Goal: Information Seeking & Learning: Check status

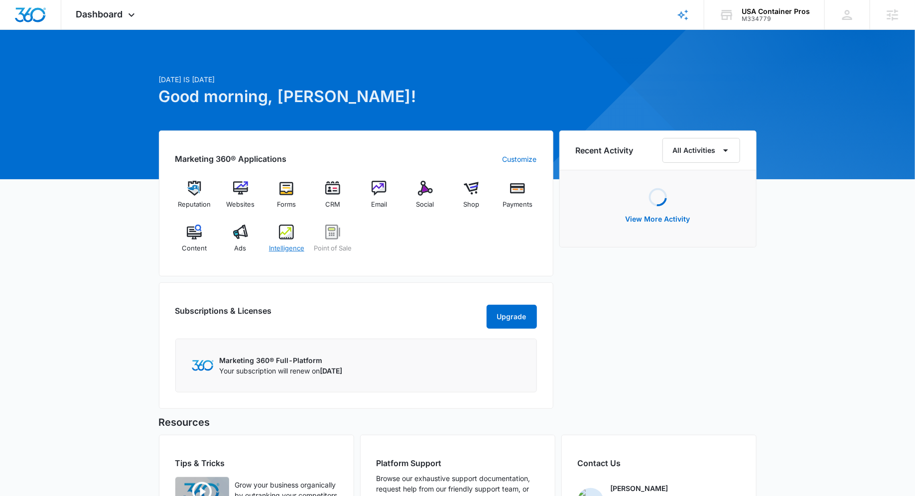
click at [271, 238] on div "Intelligence" at bounding box center [286, 243] width 38 height 36
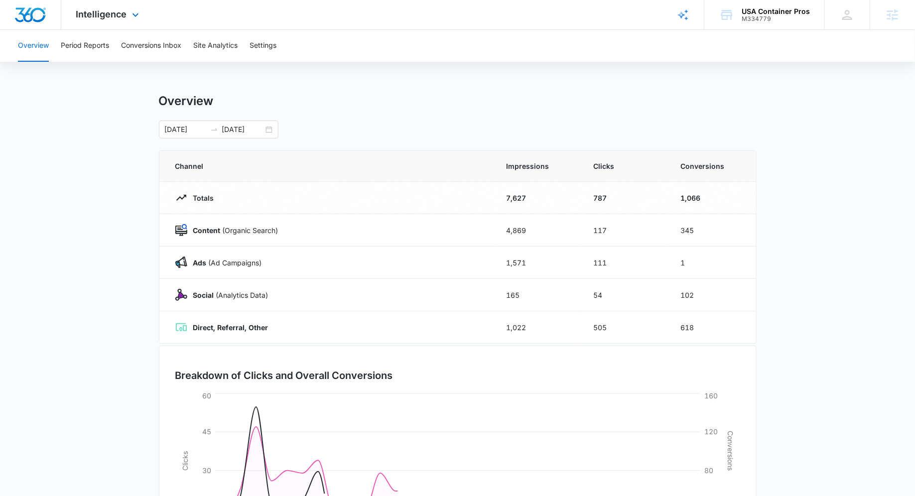
click at [117, 24] on div "Intelligence Apps Reputation Websites Forms CRM Email Social Shop Payments POS …" at bounding box center [108, 14] width 95 height 29
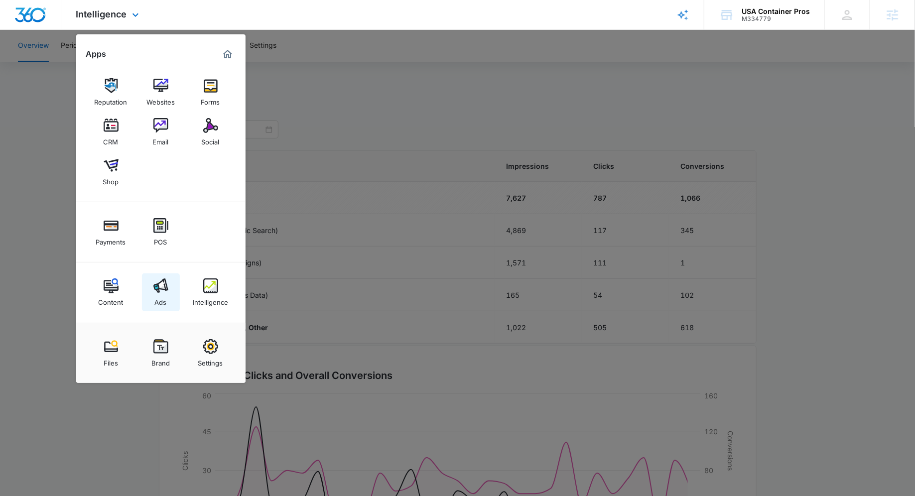
click at [159, 280] on img at bounding box center [160, 285] width 15 height 15
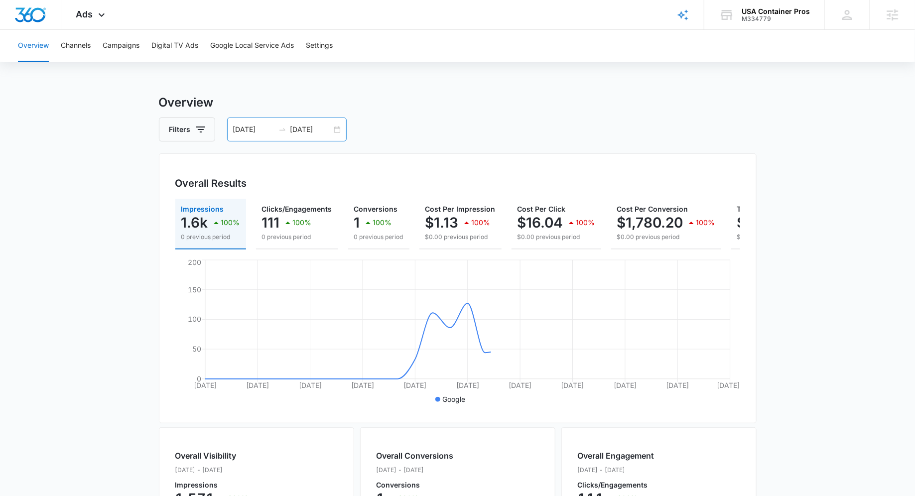
click at [339, 129] on div "08/31/2025 09/30/2025" at bounding box center [287, 130] width 120 height 24
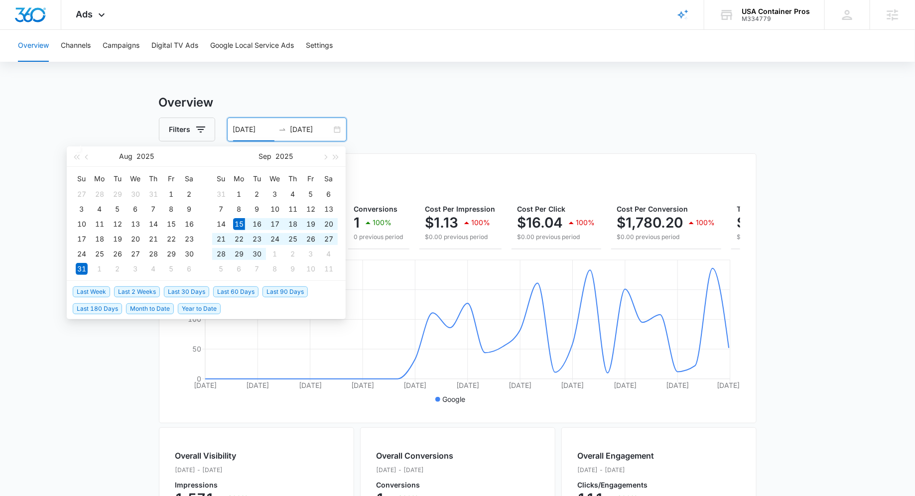
click at [188, 296] on li "Last 30 Days" at bounding box center [188, 291] width 49 height 17
click at [188, 288] on span "Last 30 Days" at bounding box center [186, 291] width 45 height 11
type input "09/15/2025"
type input "10/15/2025"
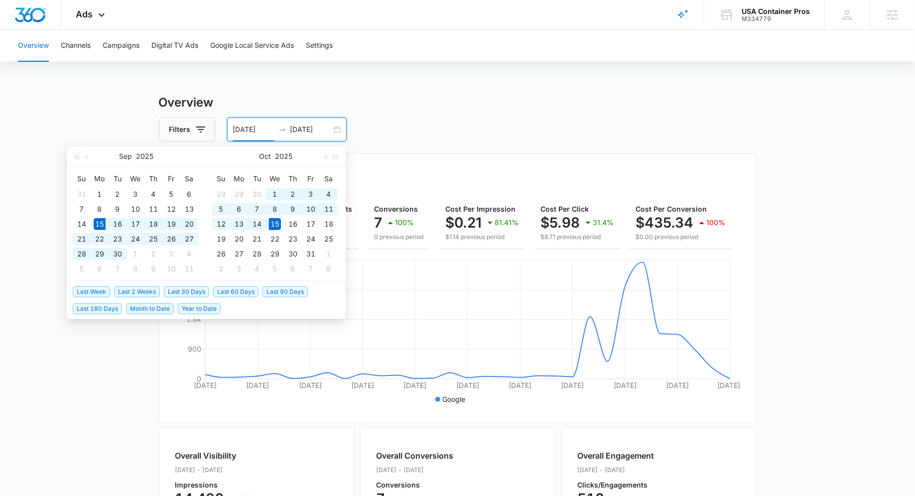
click at [317, 105] on h3 "Overview" at bounding box center [458, 103] width 598 height 18
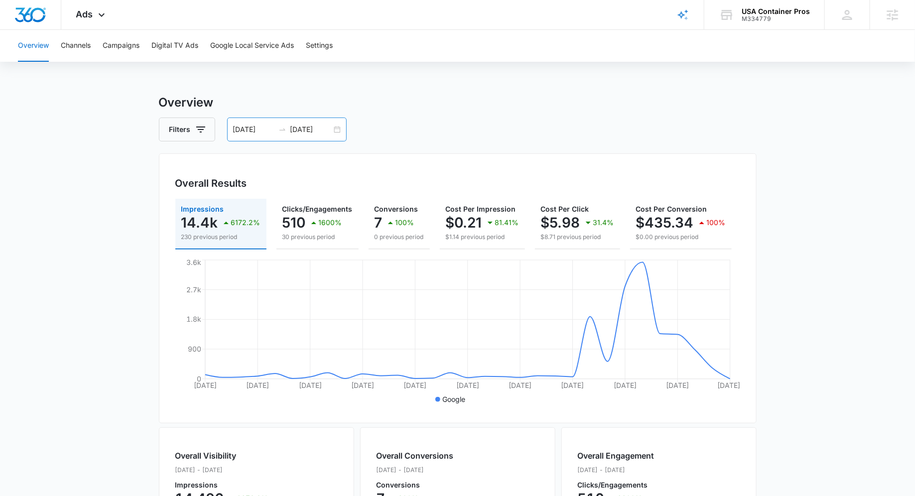
click at [338, 129] on div "09/15/2025 10/15/2025" at bounding box center [287, 130] width 120 height 24
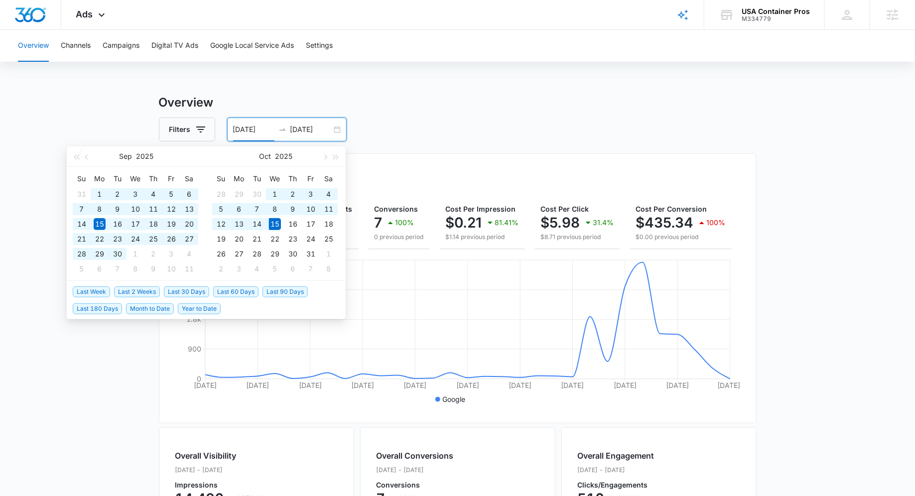
click at [247, 291] on span "Last 60 Days" at bounding box center [235, 291] width 45 height 11
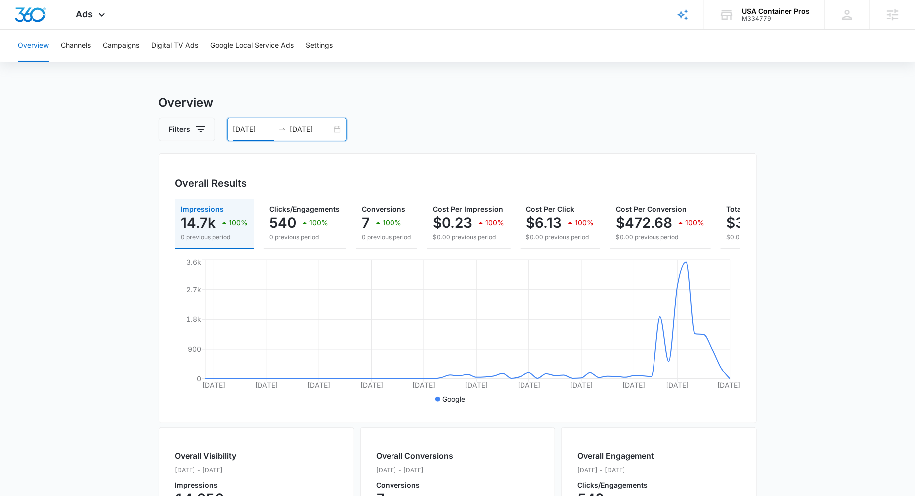
click at [338, 130] on div "08/16/2025 10/15/2025" at bounding box center [287, 130] width 120 height 24
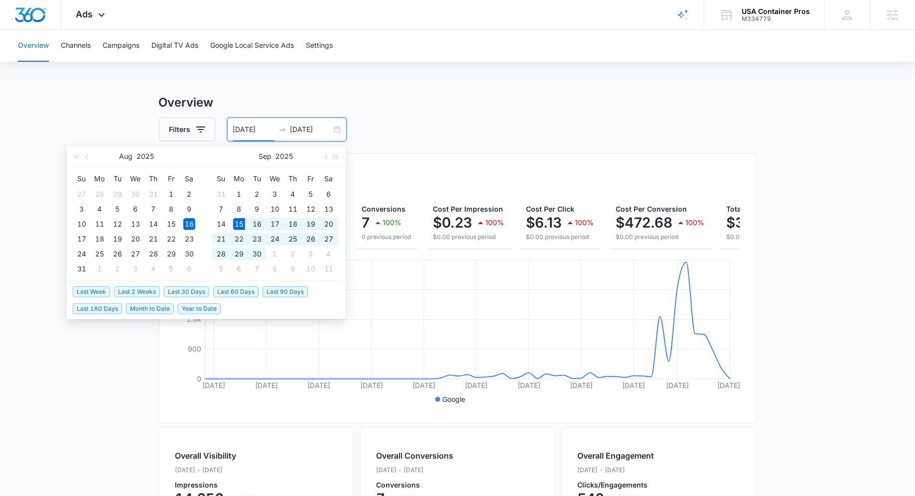
click at [180, 289] on span "Last 30 Days" at bounding box center [186, 291] width 45 height 11
type input "09/15/2025"
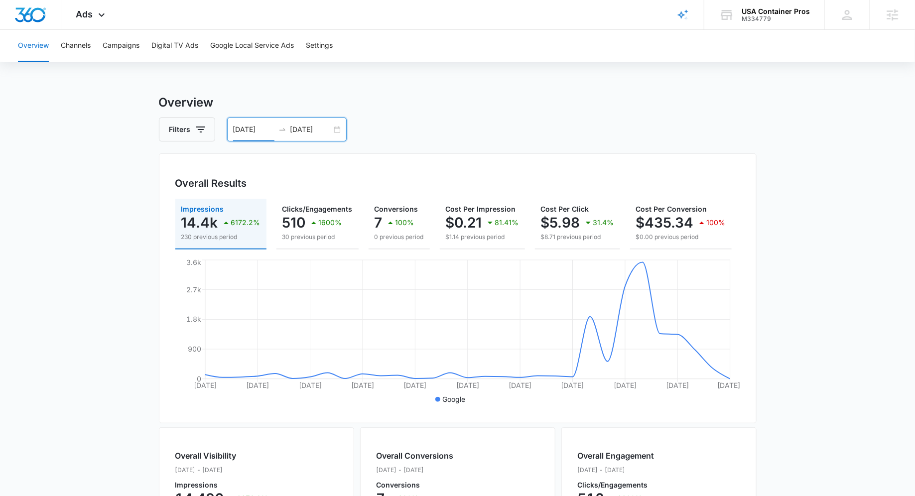
click at [455, 131] on div "Filters 09/15/2025 10/15/2025" at bounding box center [458, 130] width 598 height 24
click at [776, 277] on main "Overview Filters 09/15/2025 10/15/2025 Overall Results Impressions 14.4k 6172.2…" at bounding box center [457, 451] width 915 height 715
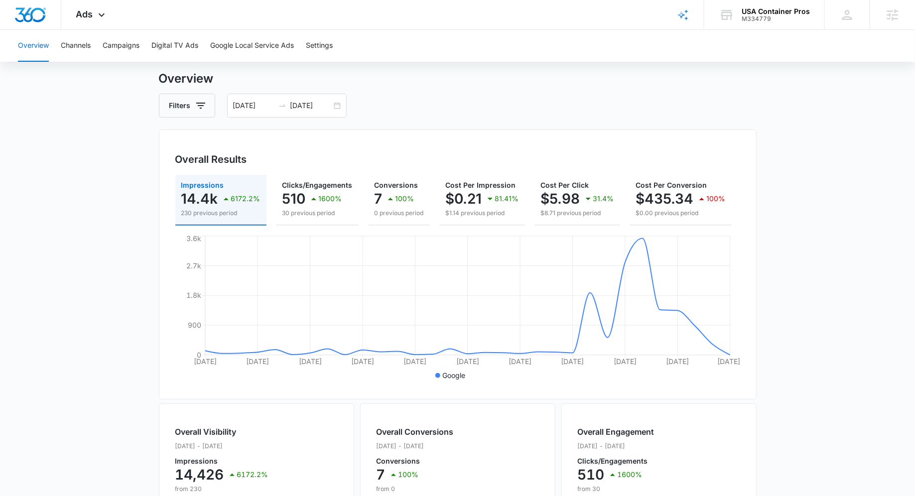
scroll to position [35, 0]
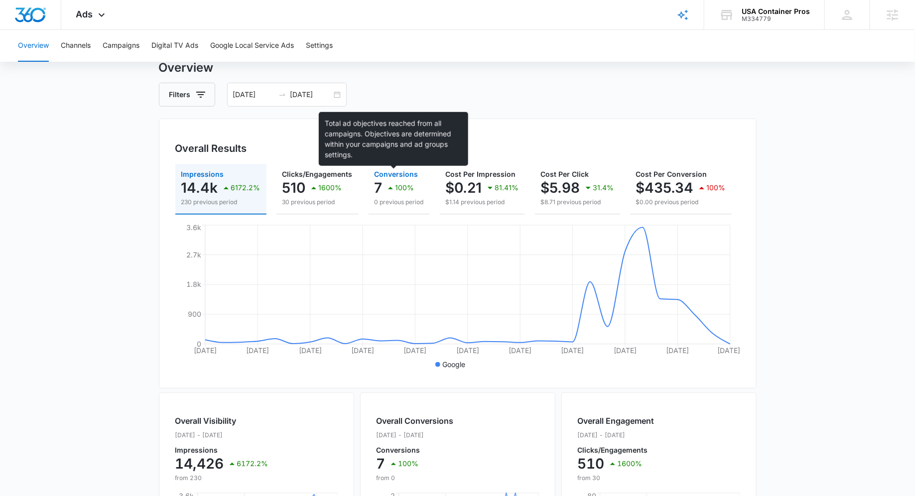
click at [391, 170] on span "Conversions" at bounding box center [397, 174] width 44 height 8
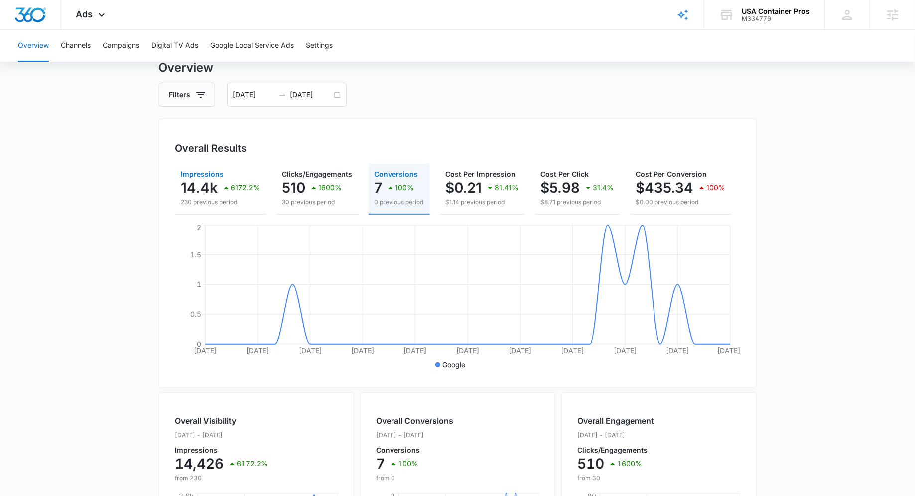
click at [234, 184] on p "6172.2%" at bounding box center [245, 187] width 29 height 7
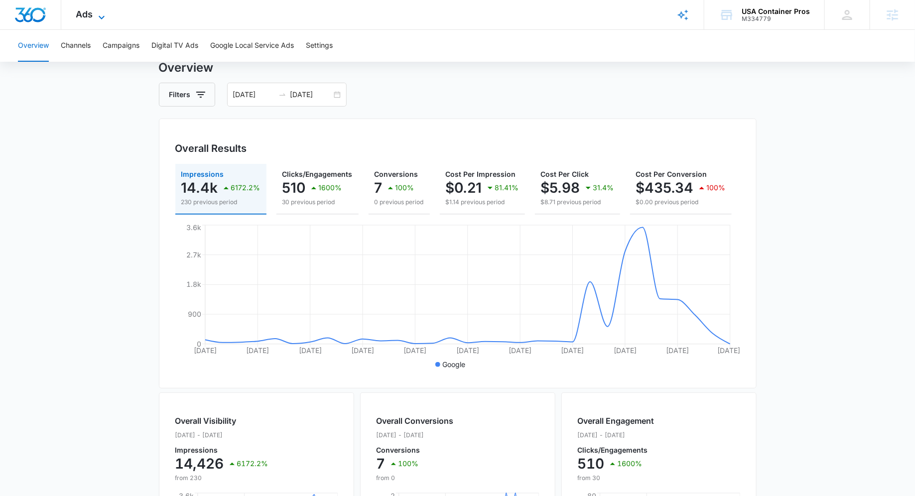
click at [90, 15] on span "Ads" at bounding box center [84, 14] width 17 height 10
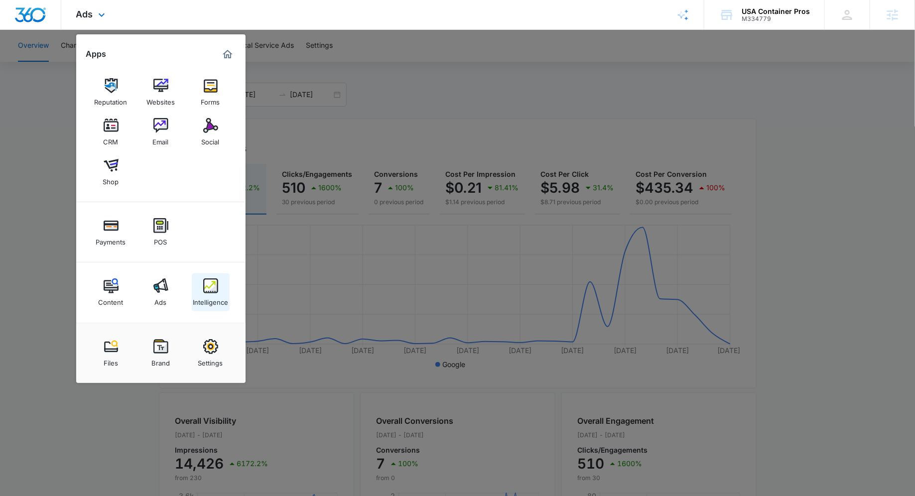
click at [222, 297] on div "Intelligence" at bounding box center [210, 299] width 35 height 13
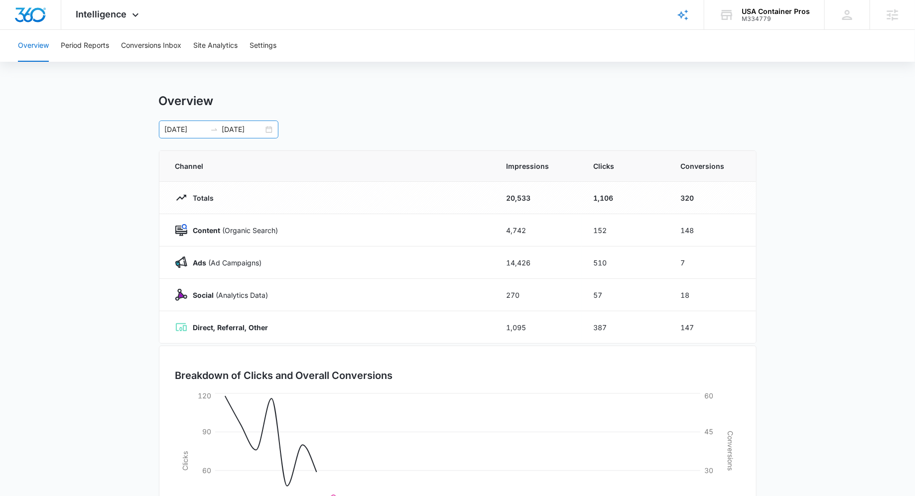
click at [266, 130] on div "09/15/2025 10/15/2025" at bounding box center [219, 130] width 120 height 18
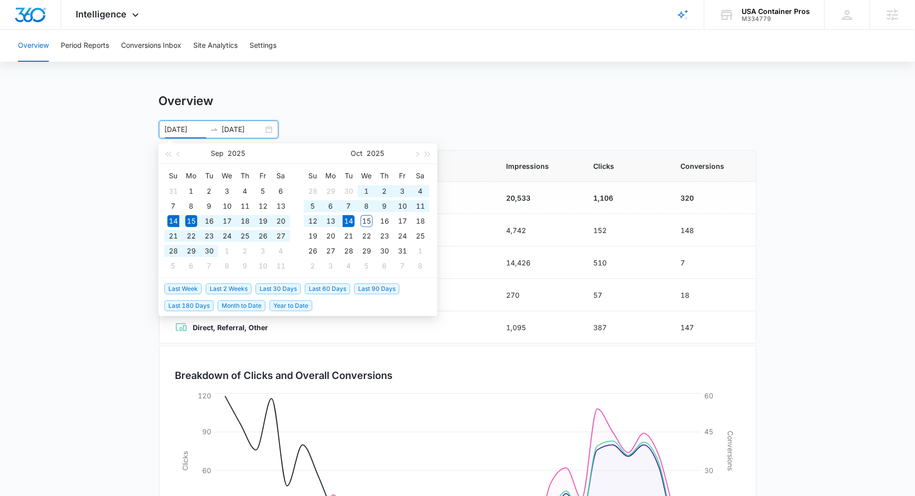
click at [280, 288] on span "Last 30 Days" at bounding box center [277, 288] width 45 height 11
type input "09/14/2025"
type input "10/14/2025"
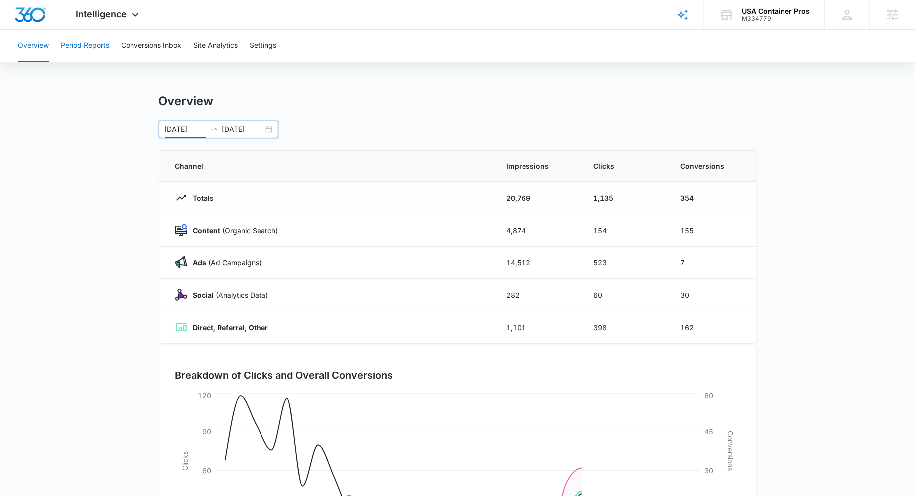
click at [87, 55] on button "Period Reports" at bounding box center [85, 46] width 48 height 32
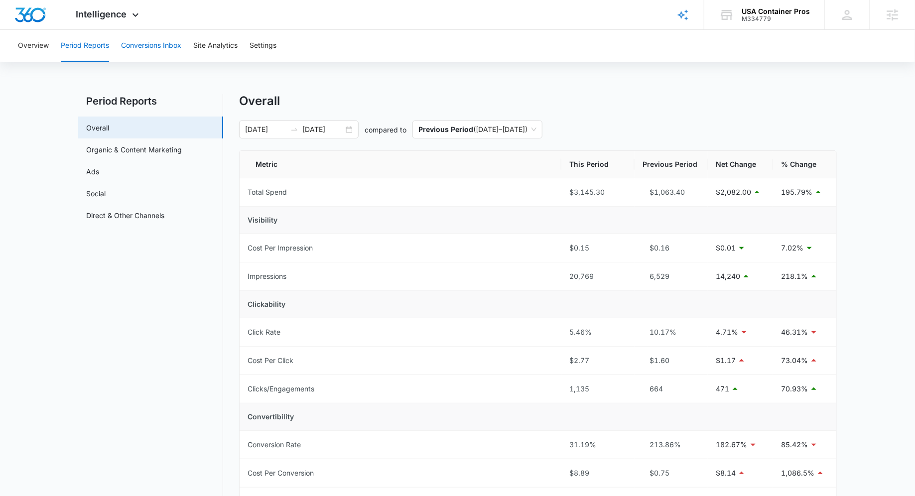
click at [172, 47] on button "Conversions Inbox" at bounding box center [151, 46] width 60 height 32
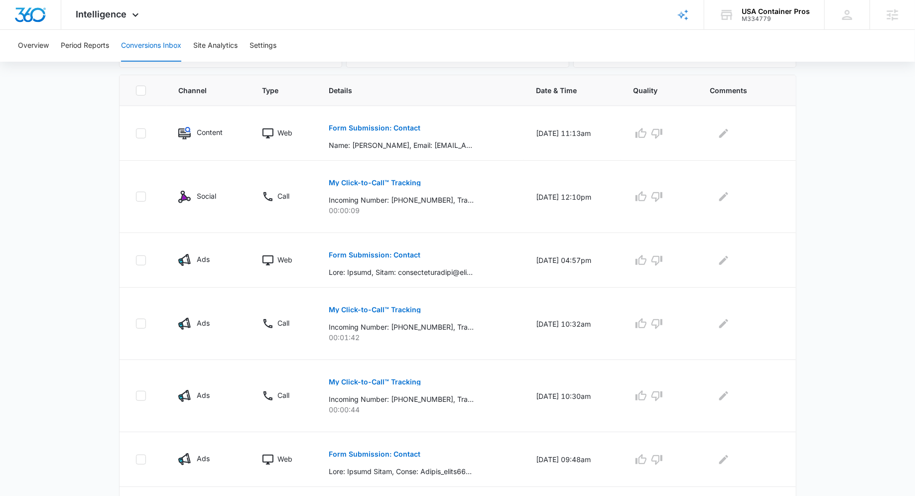
scroll to position [209, 0]
click at [388, 256] on button "Form Submission: Contact" at bounding box center [375, 254] width 92 height 24
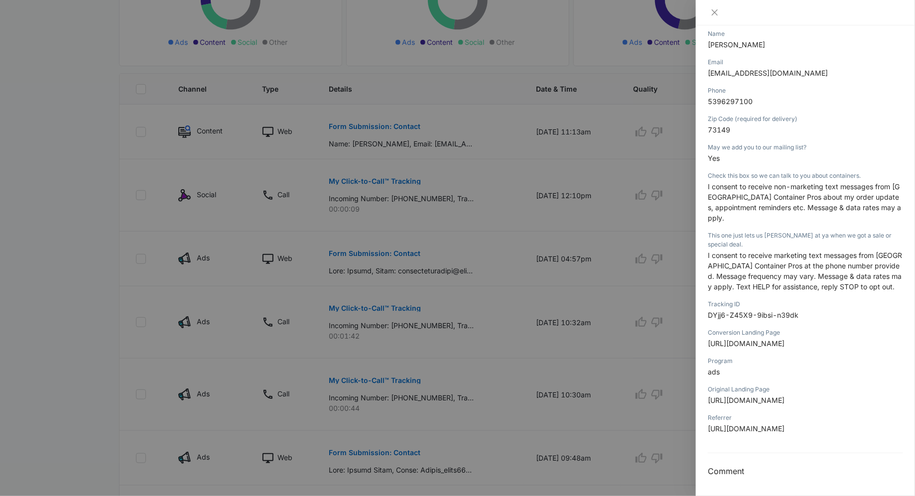
scroll to position [270, 0]
click at [413, 345] on div at bounding box center [457, 248] width 915 height 496
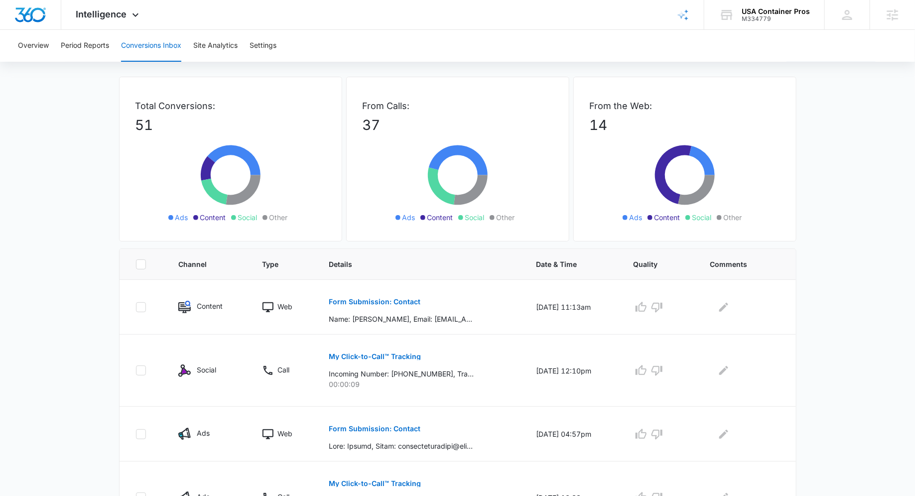
scroll to position [0, 0]
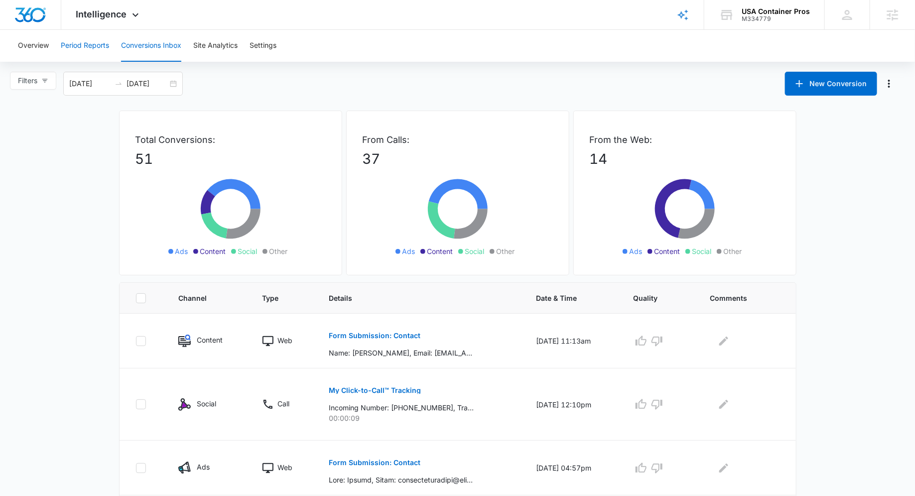
click at [80, 47] on button "Period Reports" at bounding box center [85, 46] width 48 height 32
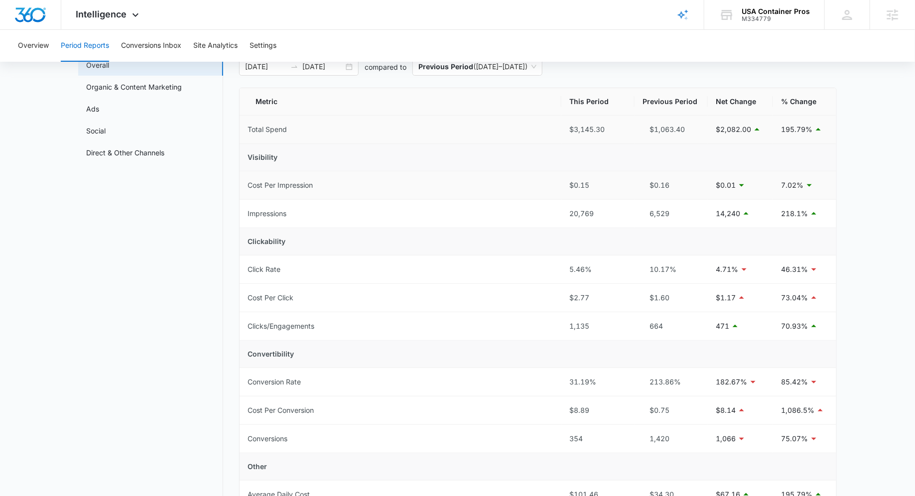
scroll to position [63, 0]
click at [138, 28] on div "Intelligence Apps Reputation Websites Forms CRM Email Social Shop Payments POS …" at bounding box center [108, 14] width 95 height 29
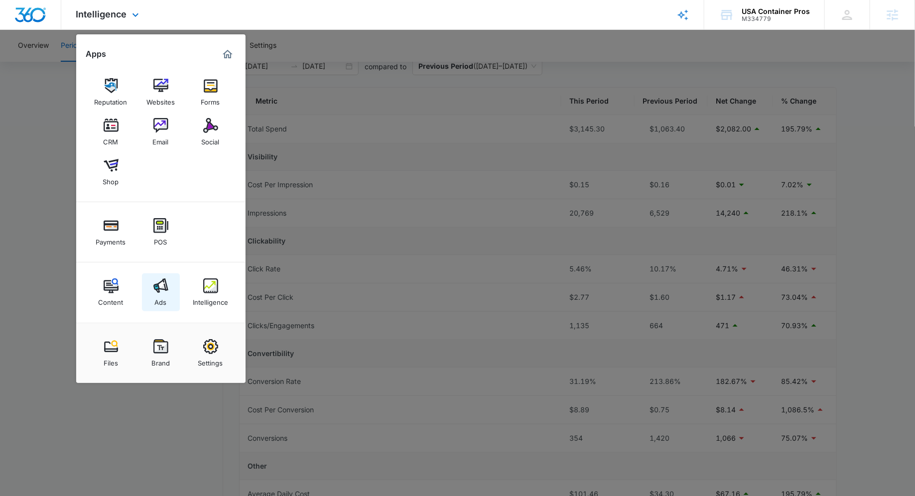
click at [164, 287] on img at bounding box center [160, 285] width 15 height 15
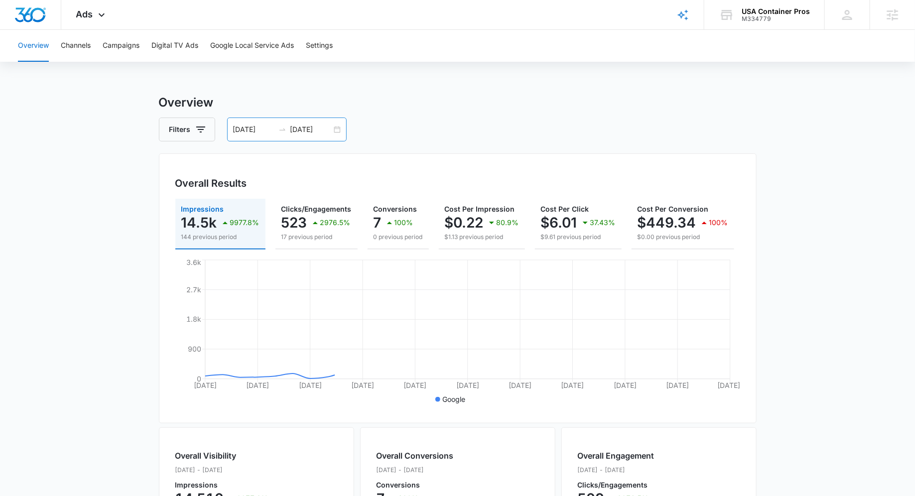
click at [336, 126] on div "09/14/2025 10/14/2025" at bounding box center [287, 130] width 120 height 24
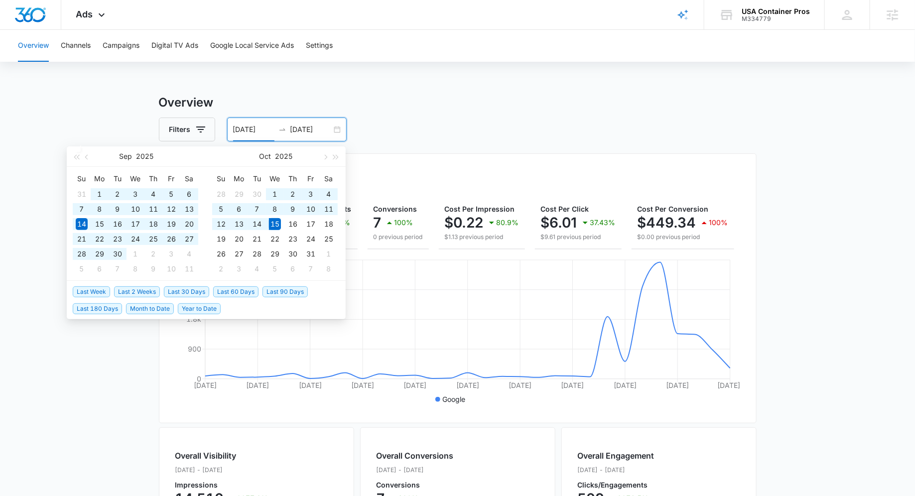
click at [238, 293] on span "Last 60 Days" at bounding box center [235, 291] width 45 height 11
type input "08/16/2025"
type input "10/15/2025"
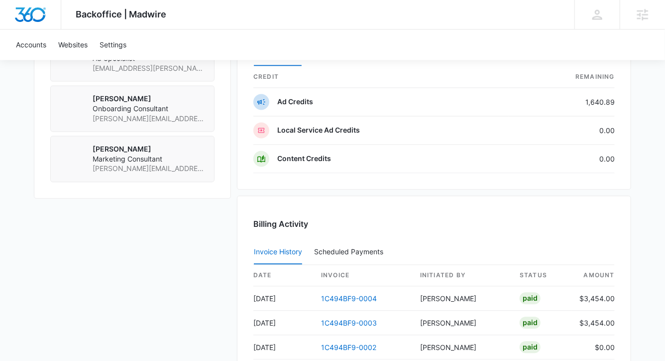
scroll to position [1058, 0]
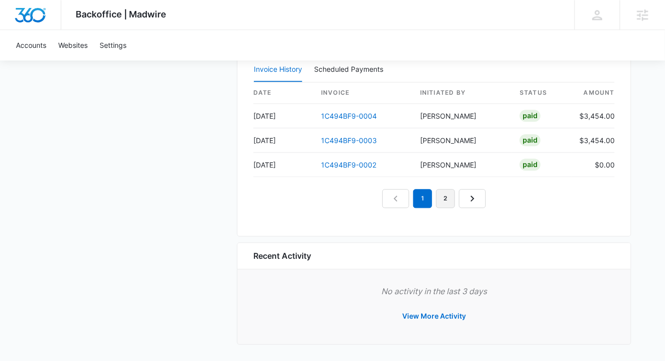
click at [444, 192] on link "2" at bounding box center [445, 198] width 19 height 19
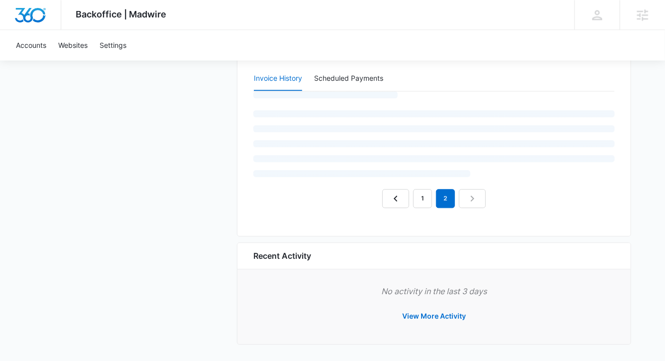
scroll to position [1010, 0]
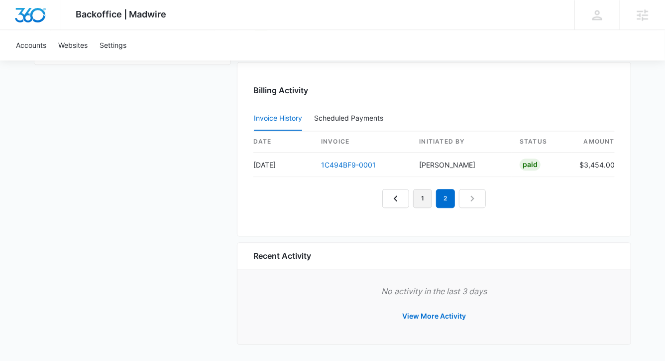
click at [427, 194] on link "1" at bounding box center [422, 198] width 19 height 19
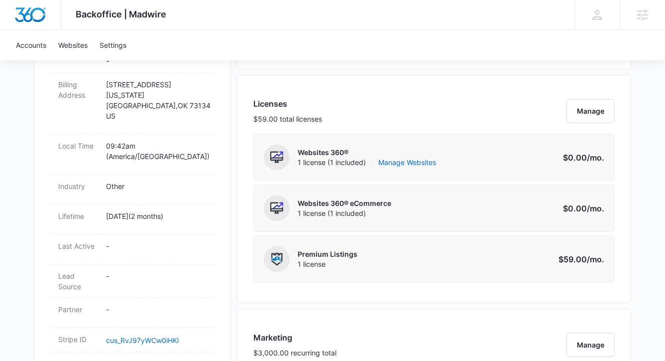
scroll to position [370, 0]
